Goal: Information Seeking & Learning: Learn about a topic

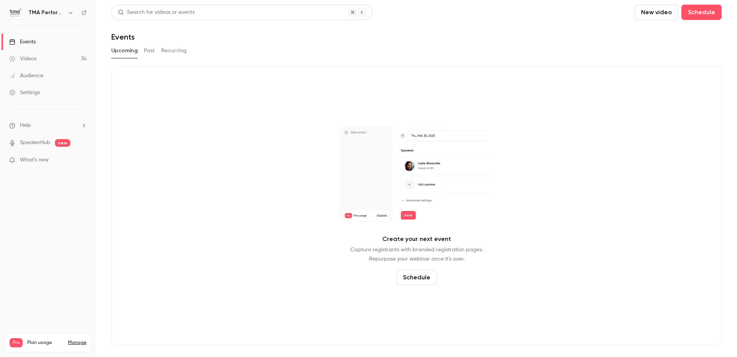
click at [149, 50] on button "Past" at bounding box center [149, 51] width 11 height 12
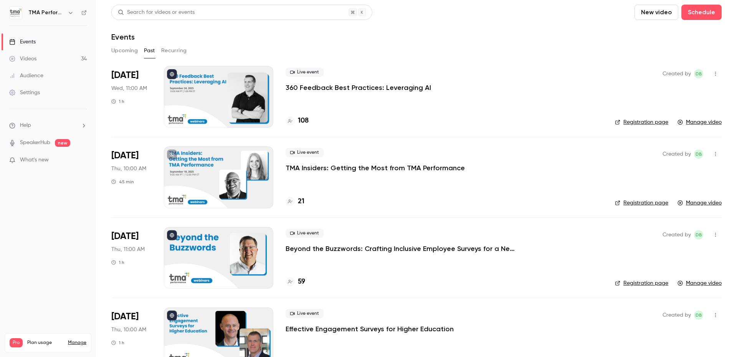
click at [333, 85] on p "360 Feedback Best Practices: Leveraging AI" at bounding box center [359, 87] width 146 height 9
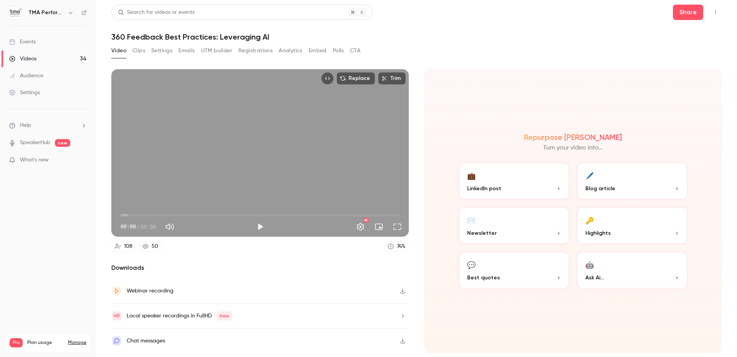
click at [269, 51] on button "Registrations" at bounding box center [255, 51] width 34 height 12
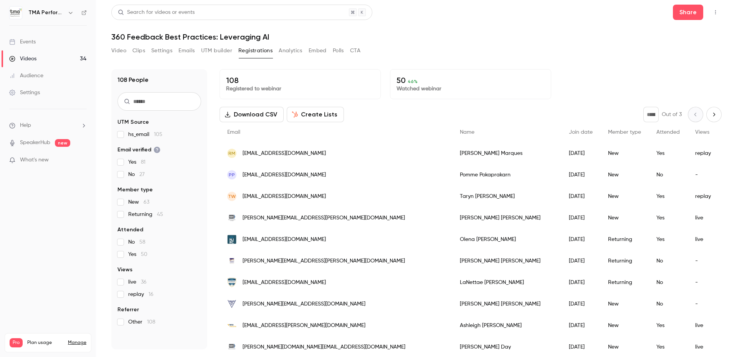
click at [293, 50] on button "Analytics" at bounding box center [291, 51] width 24 height 12
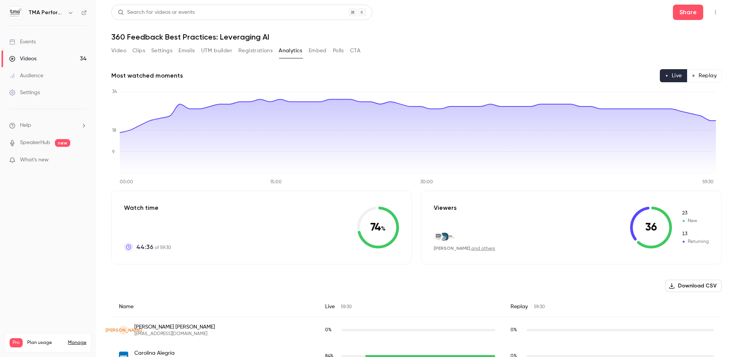
click at [694, 77] on button "Replay" at bounding box center [704, 75] width 35 height 13
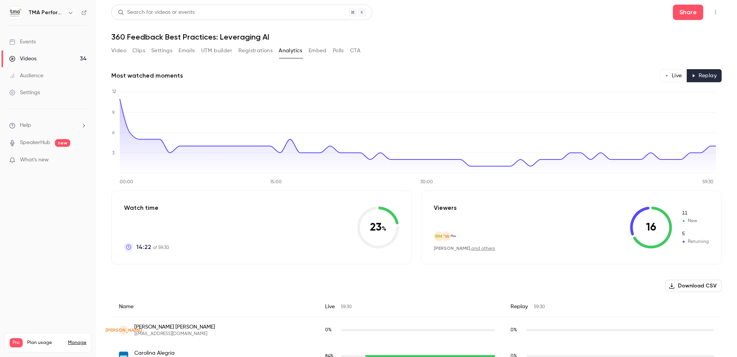
click at [665, 78] on button "Live" at bounding box center [673, 75] width 27 height 13
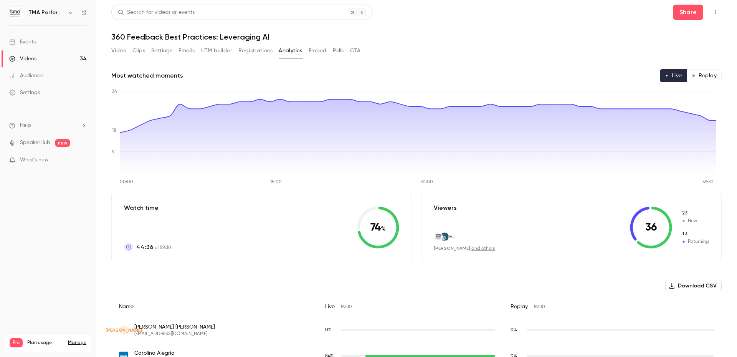
click at [703, 71] on button "Replay" at bounding box center [704, 75] width 35 height 13
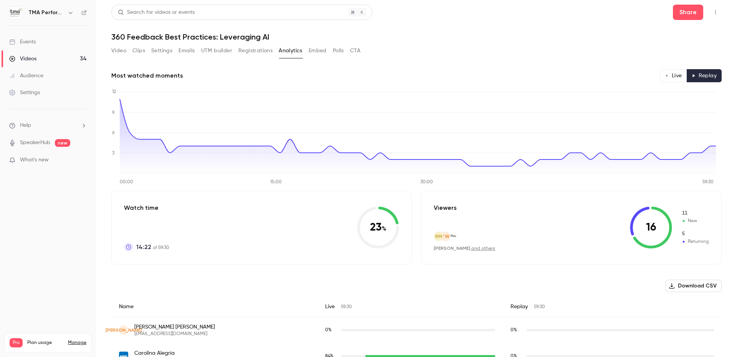
click at [38, 42] on link "Events" at bounding box center [48, 41] width 96 height 17
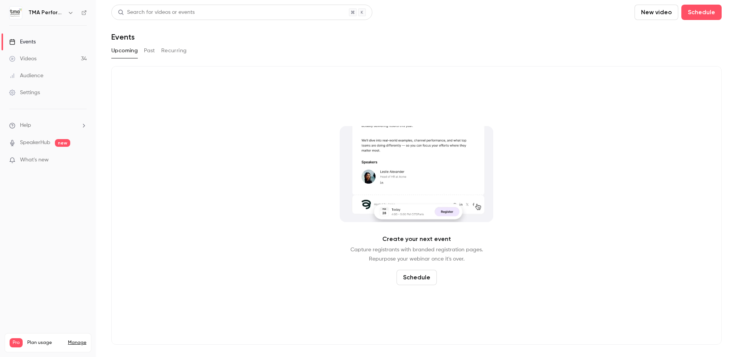
click at [142, 53] on div "Upcoming Past Recurring" at bounding box center [416, 51] width 611 height 12
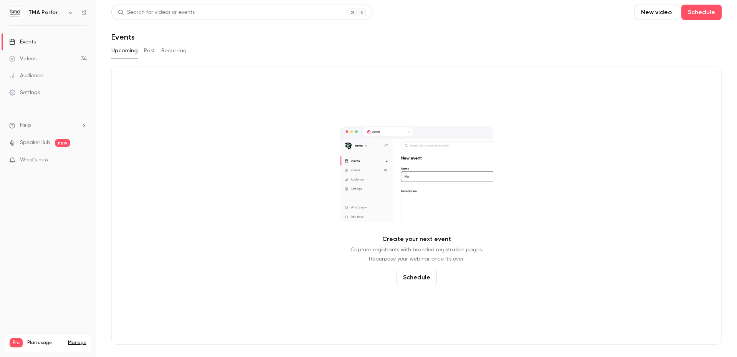
click at [146, 52] on button "Past" at bounding box center [149, 51] width 11 height 12
